Goal: Book appointment/travel/reservation

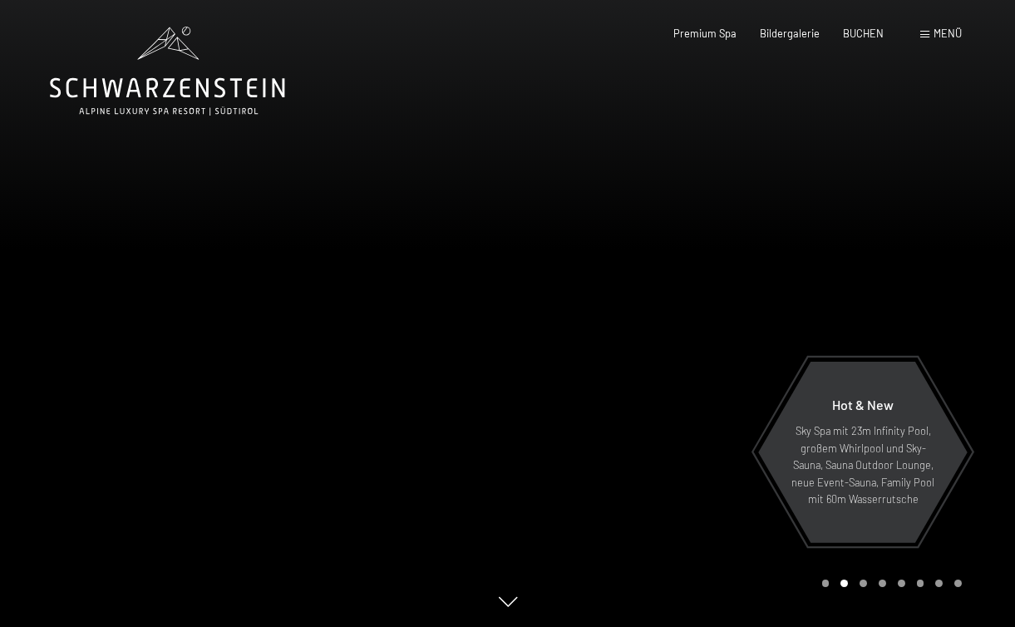
click at [854, 42] on div "Buchen Anfragen Premium Spa Bildergalerie BUCHEN Menü DE IT EN Gutschein Bilder…" at bounding box center [794, 34] width 336 height 15
click at [861, 37] on span "BUCHEN" at bounding box center [863, 30] width 41 height 13
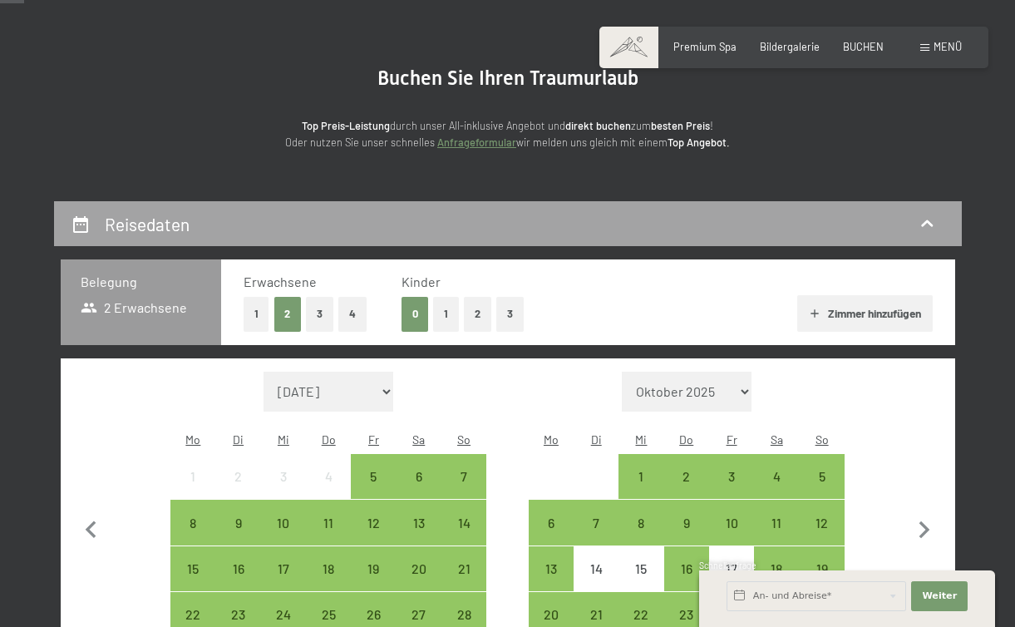
scroll to position [136, 0]
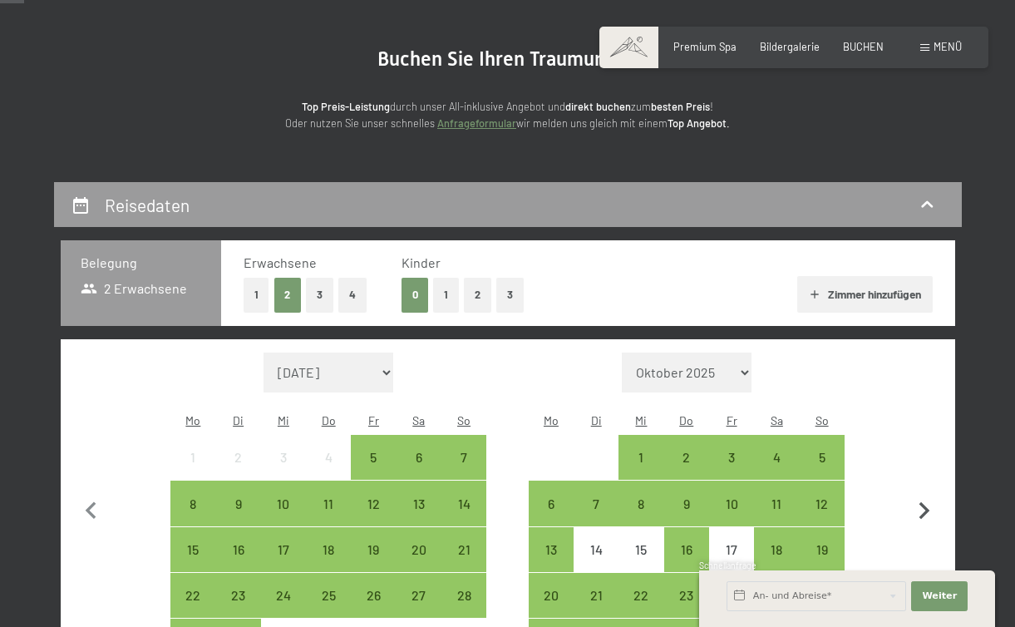
click at [926, 502] on icon "button" at bounding box center [925, 510] width 11 height 17
select select "[DATE]"
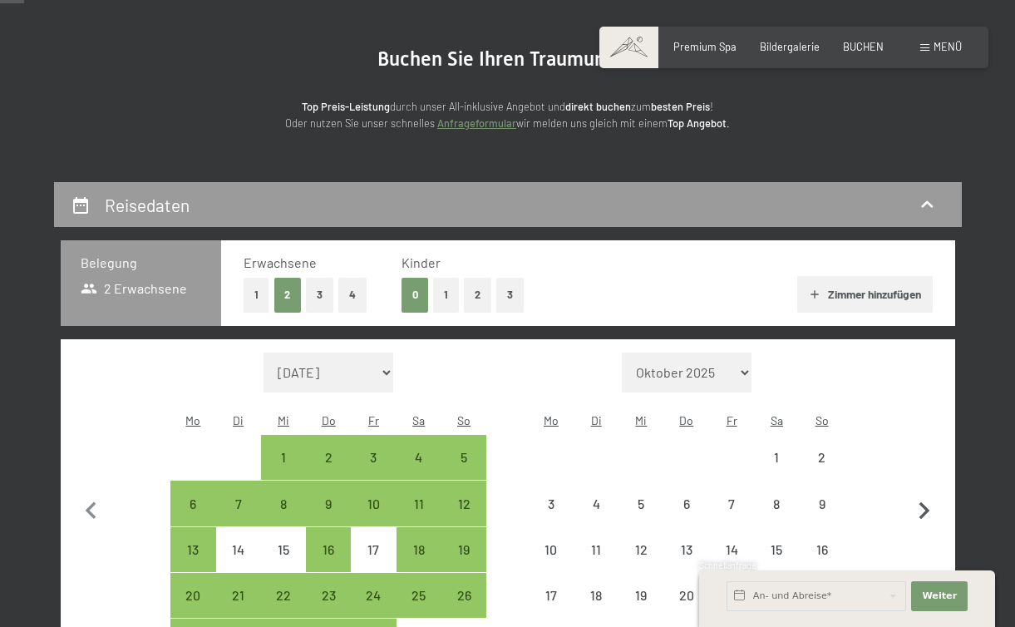
click at [926, 502] on icon "button" at bounding box center [925, 510] width 11 height 17
select select "[DATE]"
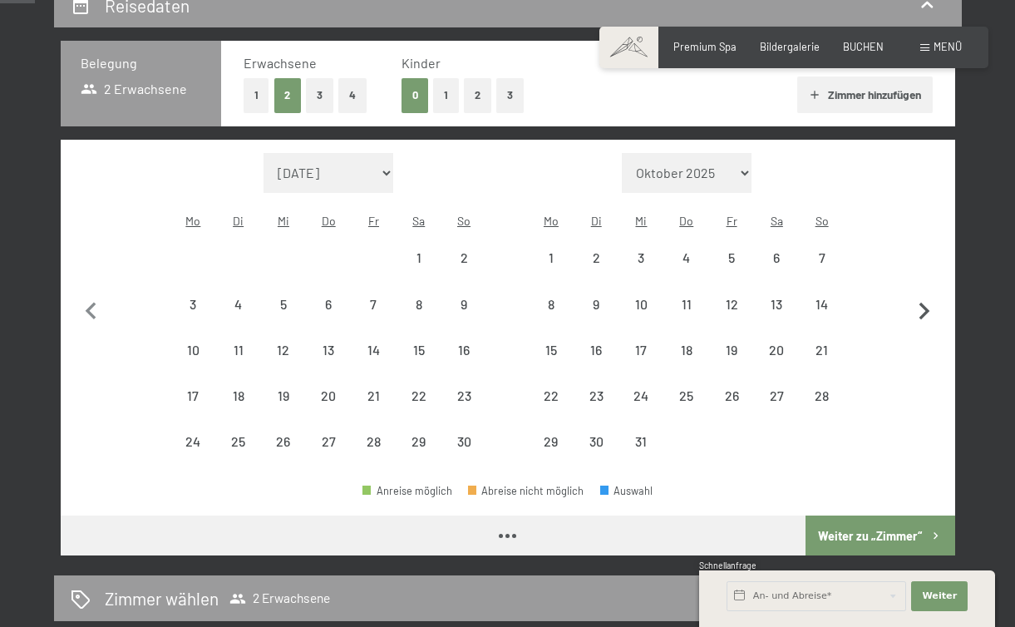
select select "[DATE]"
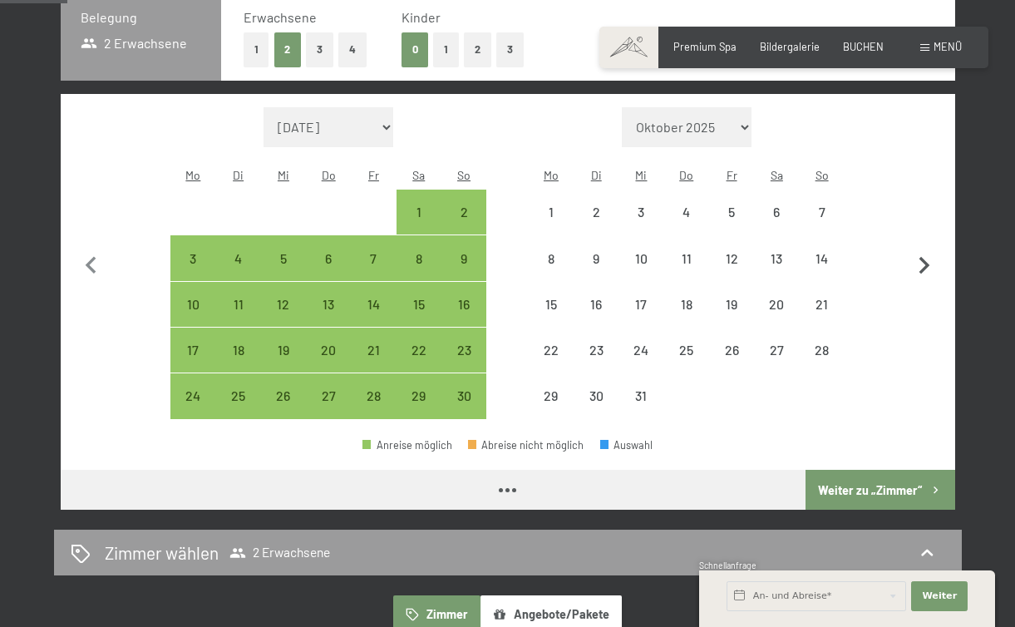
scroll to position [411, 0]
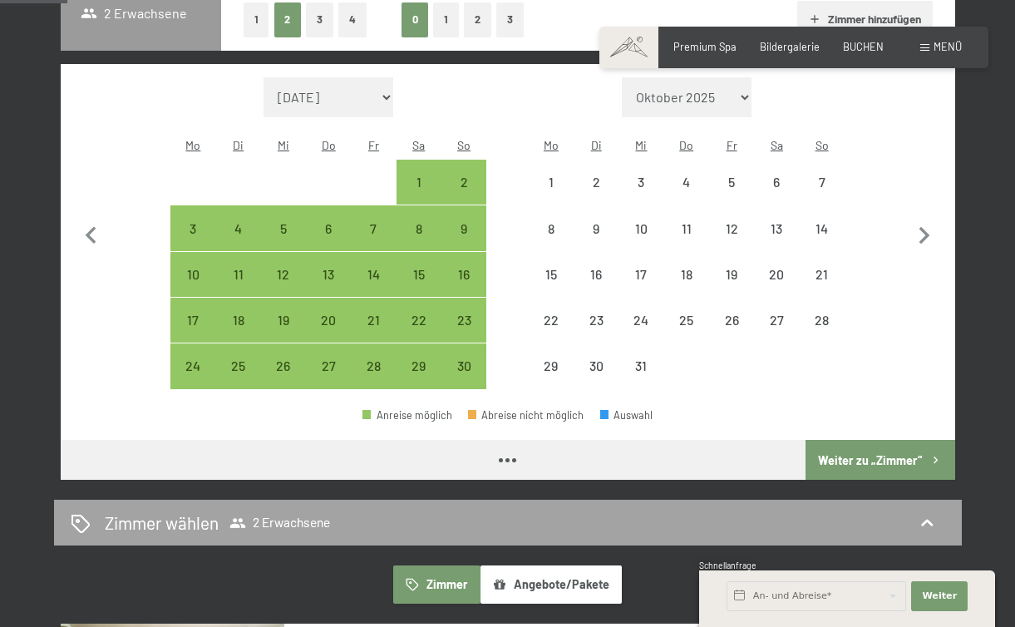
select select "[DATE]"
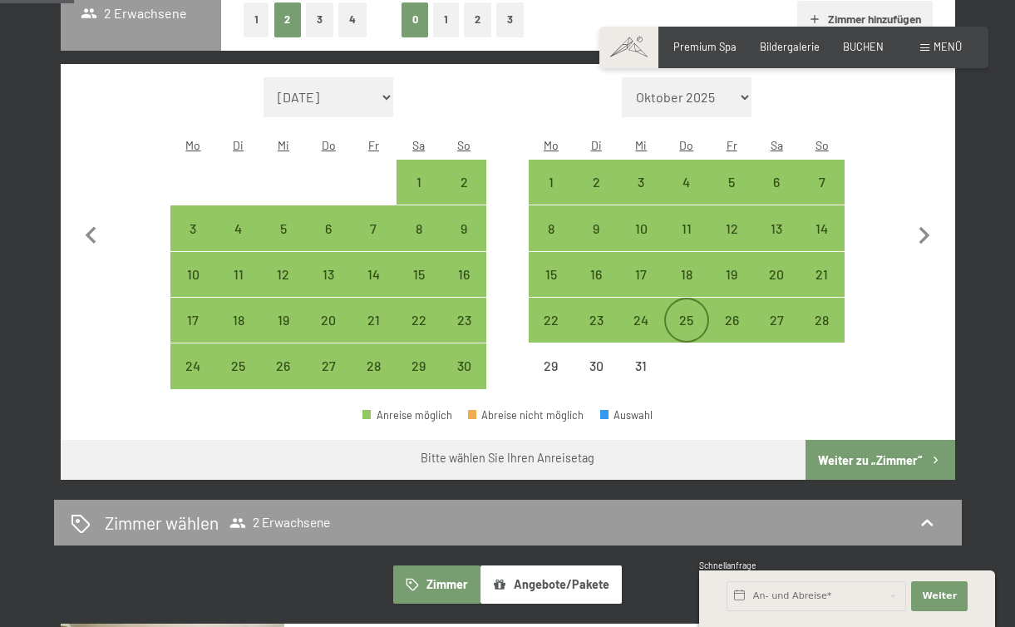
click at [676, 314] on div "25" at bounding box center [687, 335] width 42 height 42
select select "[DATE]"
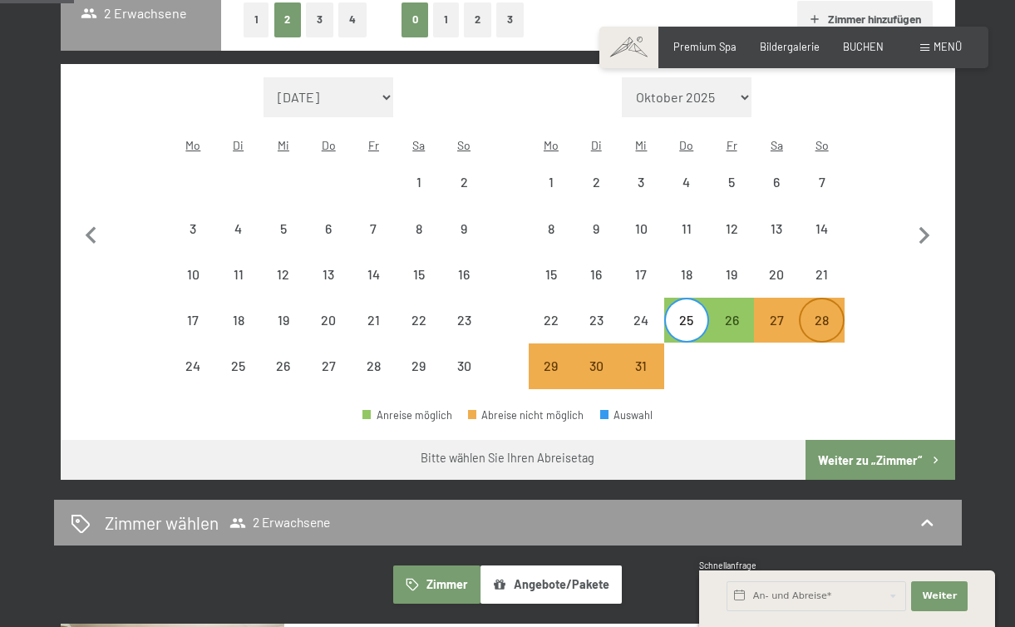
click at [832, 314] on div "28" at bounding box center [822, 335] width 42 height 42
select select "[DATE]"
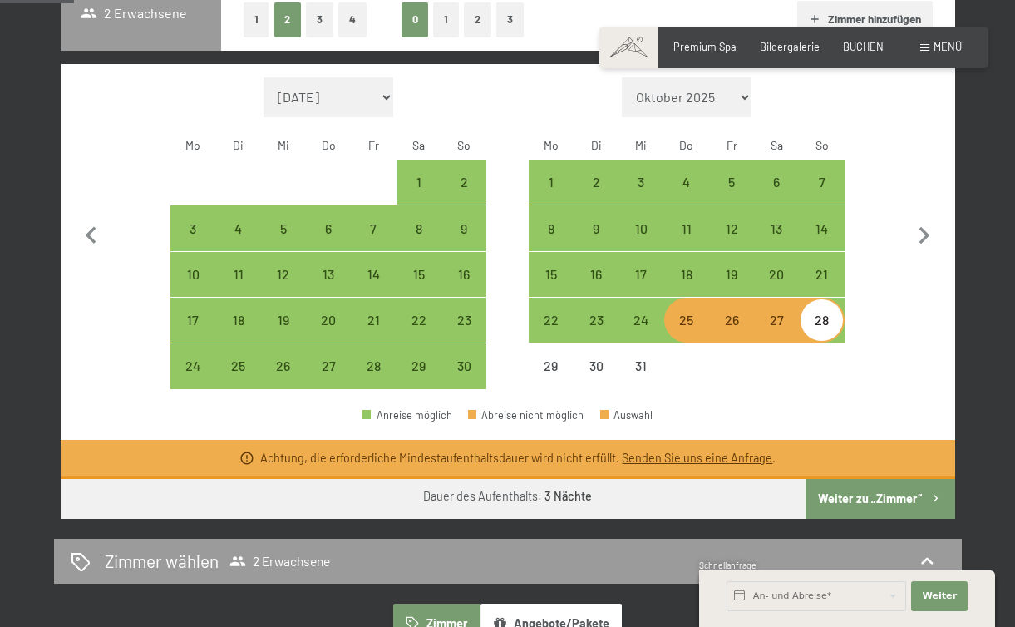
click at [687, 314] on div "25" at bounding box center [687, 335] width 42 height 42
select select "[DATE]"
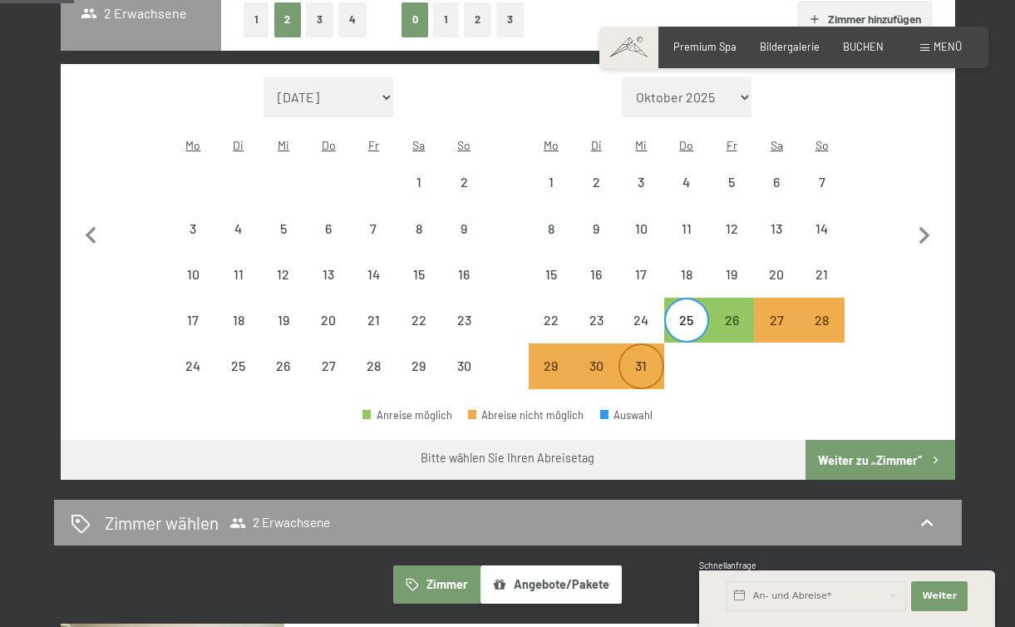
click at [653, 359] on div "31" at bounding box center [641, 380] width 42 height 42
select select "[DATE]"
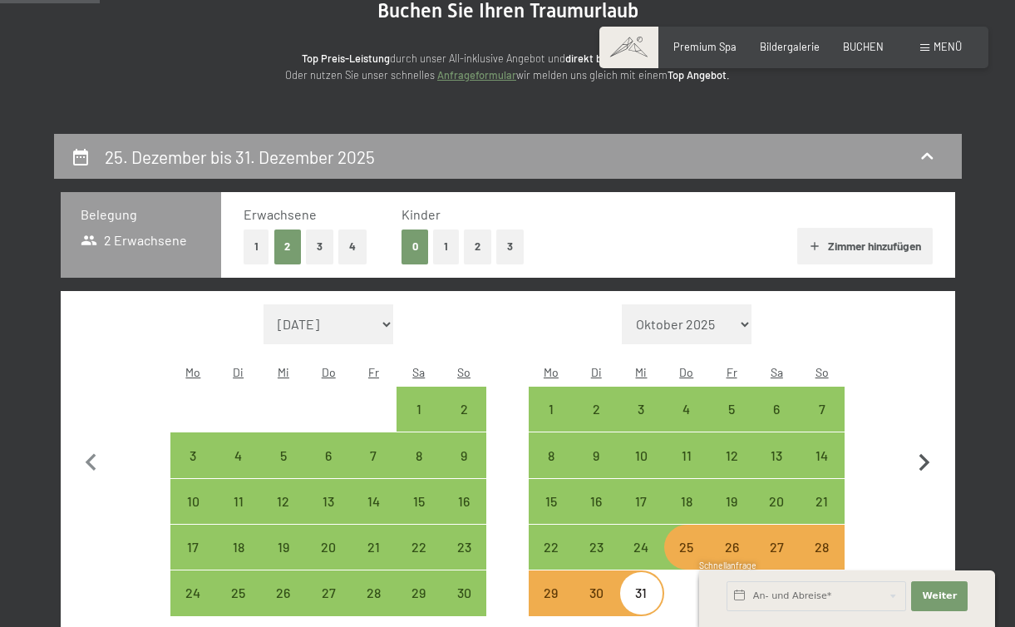
scroll to position [190, 0]
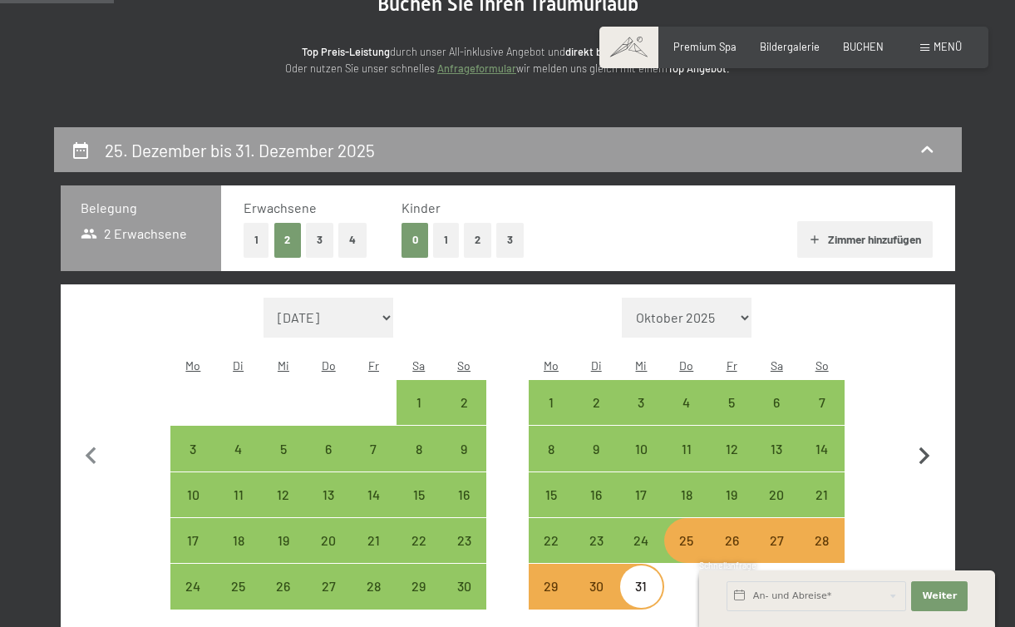
click at [928, 447] on icon "button" at bounding box center [924, 456] width 35 height 35
select select "[DATE]"
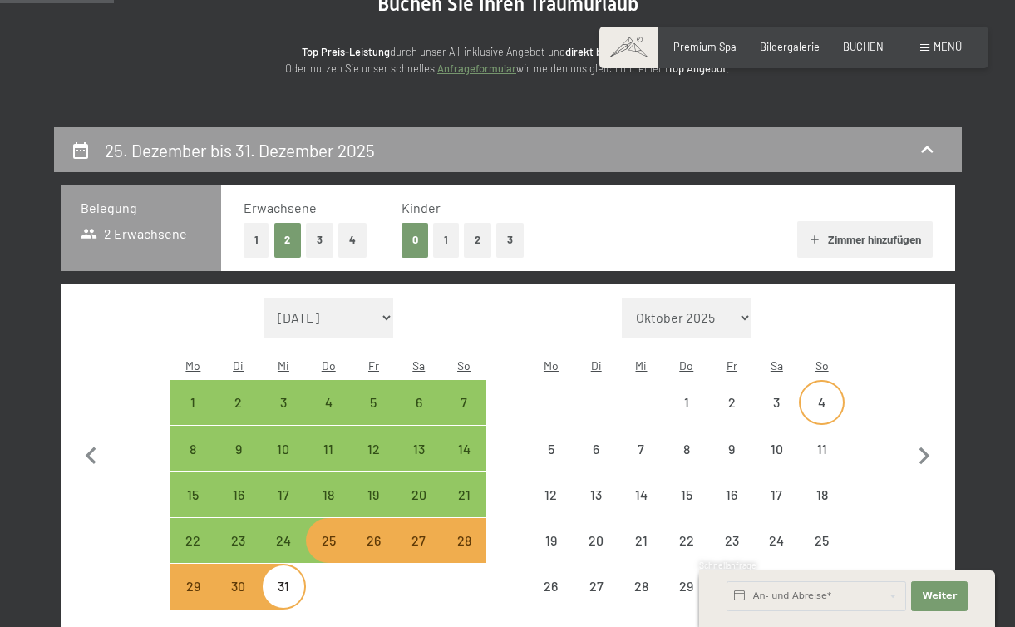
select select "[DATE]"
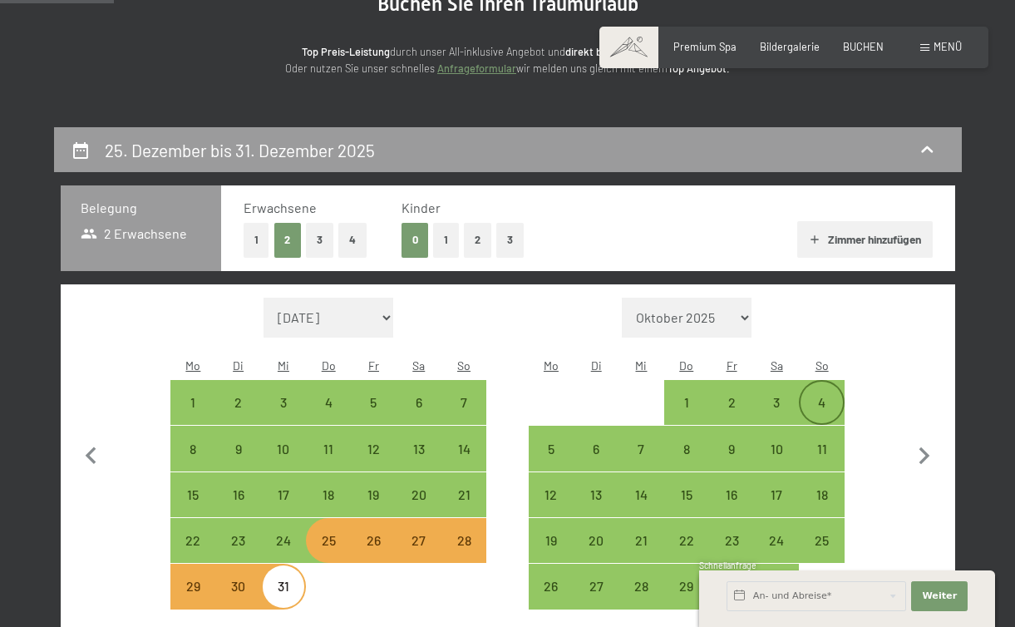
click at [815, 396] on div "4" at bounding box center [822, 417] width 42 height 42
select select "[DATE]"
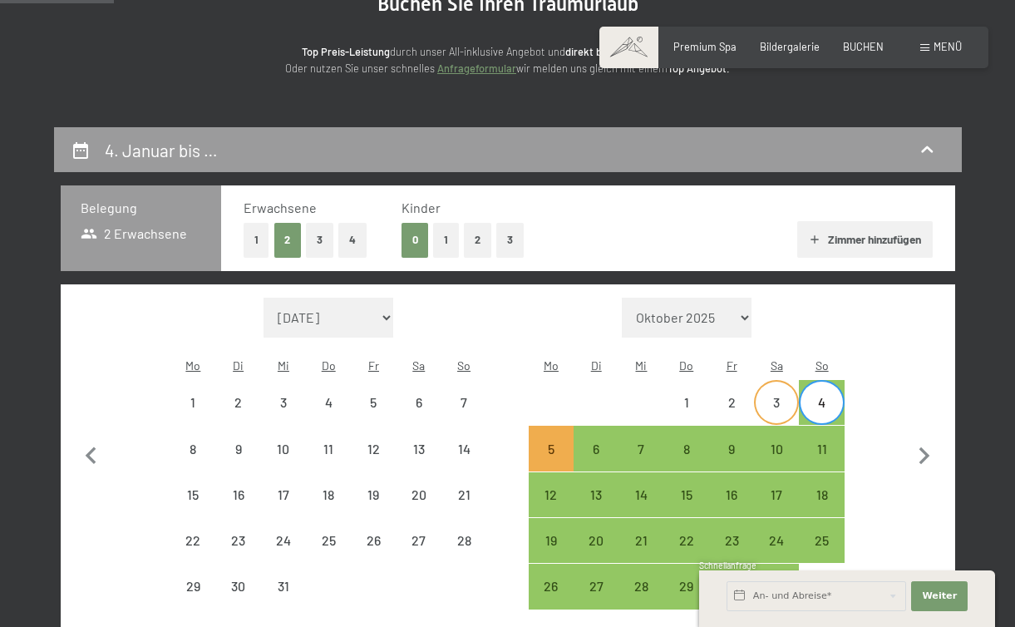
click at [783, 396] on div "3" at bounding box center [777, 417] width 42 height 42
select select "[DATE]"
click at [585, 442] on div "6" at bounding box center [596, 463] width 42 height 42
select select "[DATE]"
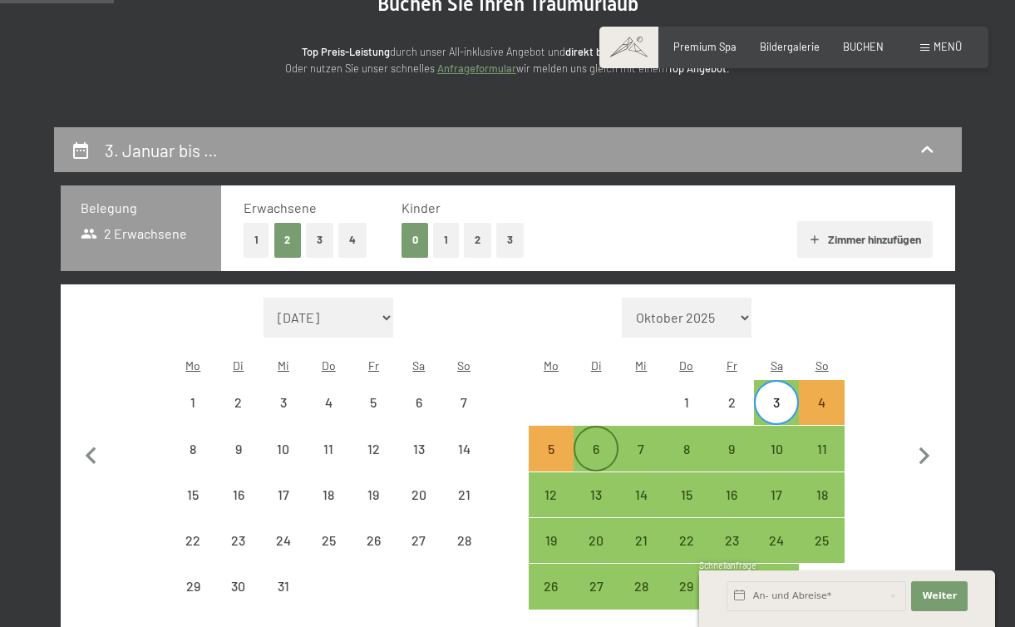
select select "[DATE]"
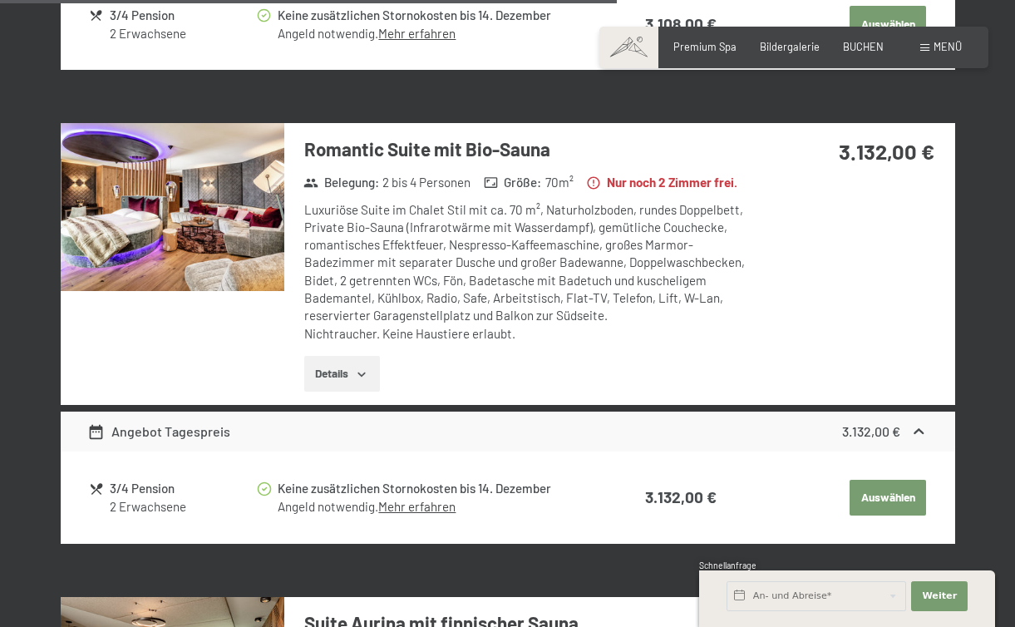
scroll to position [3261, 0]
